Goal: Information Seeking & Learning: Check status

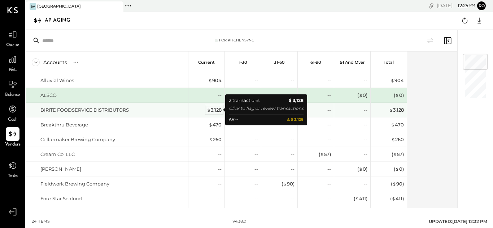
click at [216, 110] on div "$ 3,128" at bounding box center [214, 110] width 15 height 7
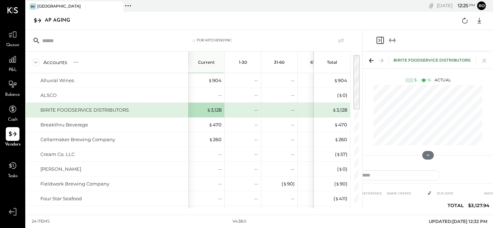
click at [437, 60] on div "BIRITE FOODSERVICE DISTRIBUTORS" at bounding box center [431, 61] width 77 height 6
click at [12, 110] on icon at bounding box center [12, 109] width 9 height 9
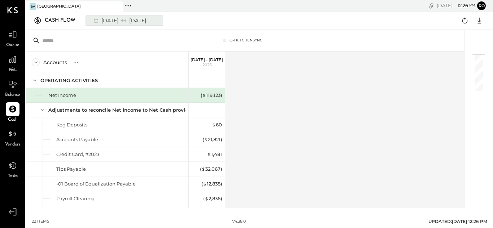
click at [149, 19] on div "[DATE] [DATE]" at bounding box center [119, 20] width 60 height 9
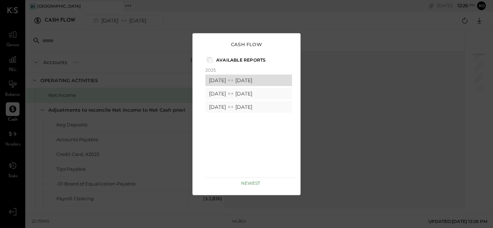
click at [226, 80] on div "[DATE] [DATE]" at bounding box center [248, 81] width 87 height 12
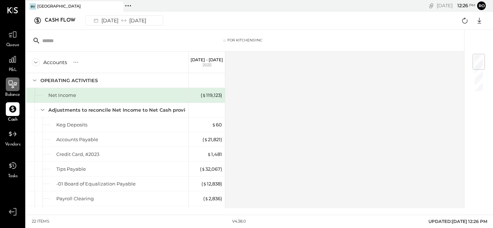
click at [13, 83] on icon at bounding box center [12, 84] width 9 height 9
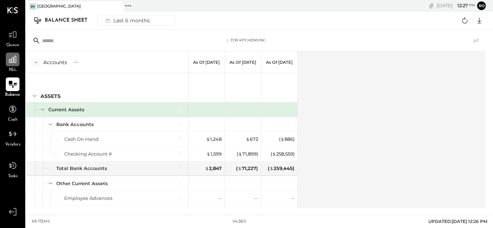
click at [11, 64] on icon at bounding box center [12, 59] width 9 height 9
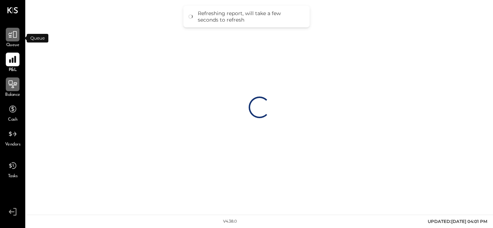
click at [10, 36] on icon at bounding box center [12, 34] width 9 height 9
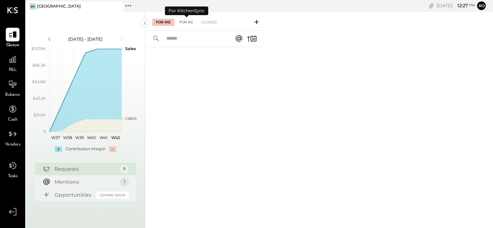
click at [184, 23] on div "For KS" at bounding box center [186, 22] width 21 height 7
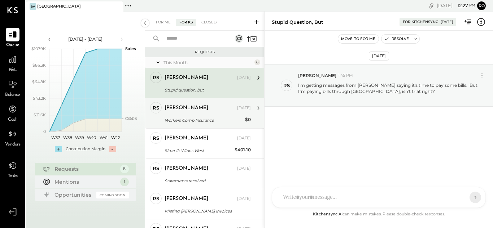
click at [181, 118] on div "Workers Comp Insurance" at bounding box center [204, 120] width 78 height 7
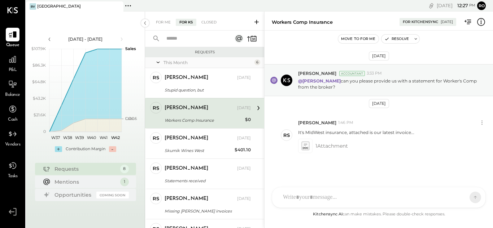
scroll to position [3, 0]
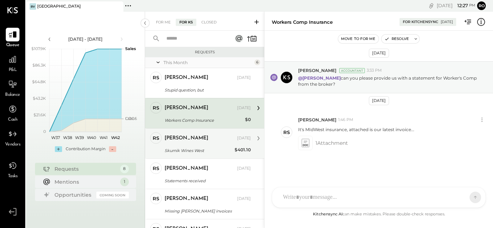
click at [180, 144] on div "[PERSON_NAME] [DATE]" at bounding box center [208, 138] width 86 height 12
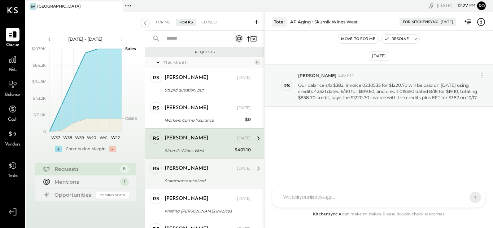
click at [192, 182] on div "Statements received" at bounding box center [207, 181] width 84 height 7
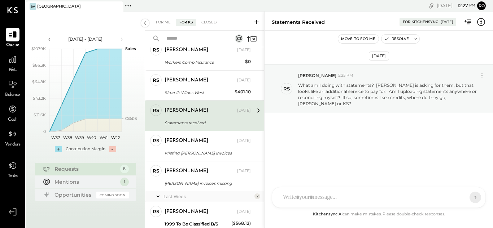
scroll to position [72, 0]
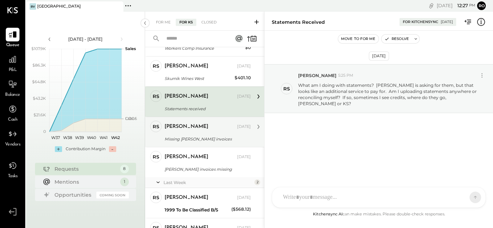
click at [185, 136] on div "Missing [PERSON_NAME] invoices" at bounding box center [207, 139] width 84 height 7
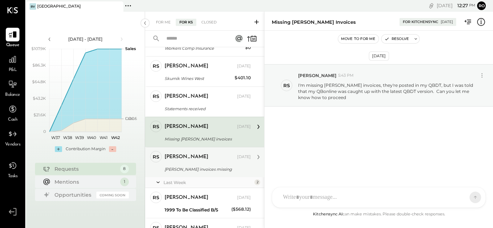
click at [195, 173] on div "[PERSON_NAME] invoices missing" at bounding box center [207, 169] width 84 height 7
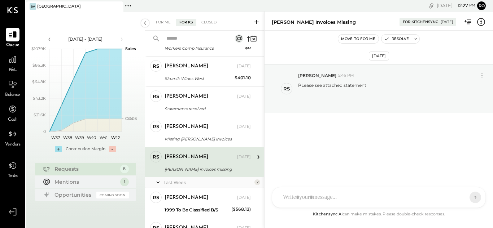
scroll to position [113, 0]
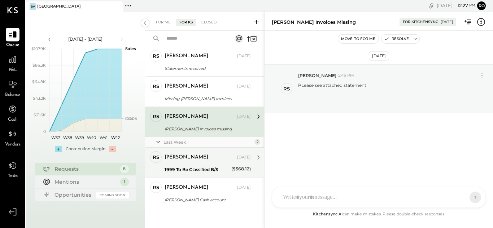
click at [192, 160] on div "[PERSON_NAME]" at bounding box center [187, 157] width 44 height 7
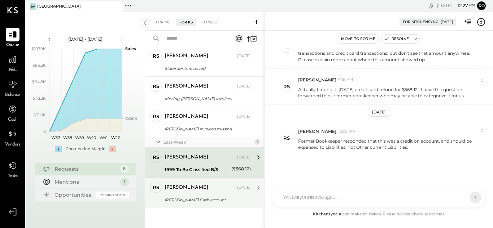
click at [200, 199] on div "[PERSON_NAME] Cash account" at bounding box center [207, 200] width 84 height 7
